Goal: Task Accomplishment & Management: Manage account settings

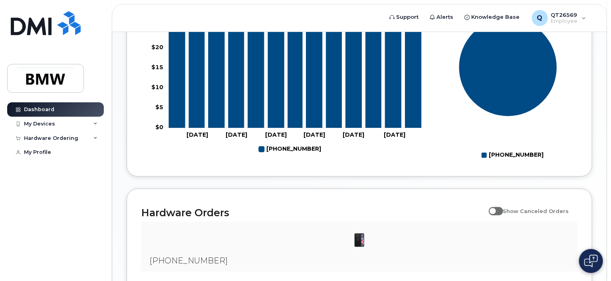
scroll to position [289, 0]
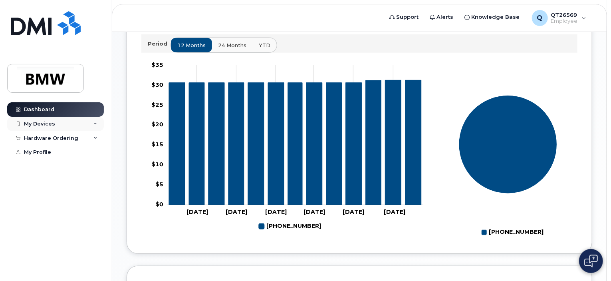
click at [52, 125] on div "My Devices" at bounding box center [39, 124] width 31 height 6
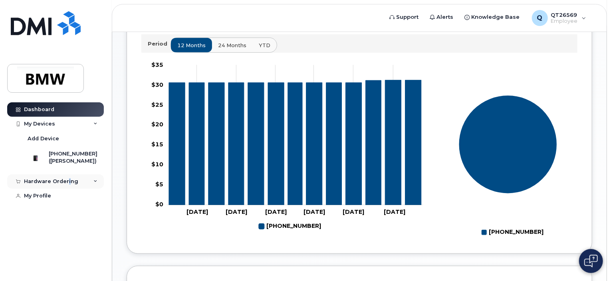
click at [67, 189] on div "Hardware Ordering" at bounding box center [55, 181] width 97 height 14
click at [39, 229] on div "My Profile" at bounding box center [37, 226] width 27 height 6
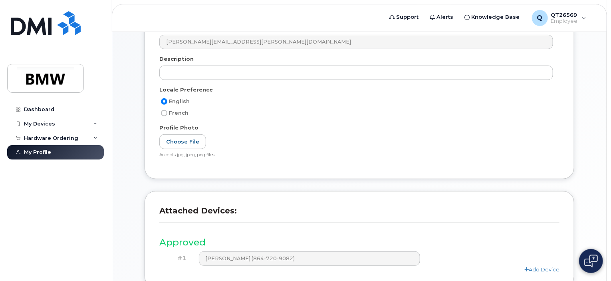
scroll to position [193, 0]
